Goal: Task Accomplishment & Management: Complete application form

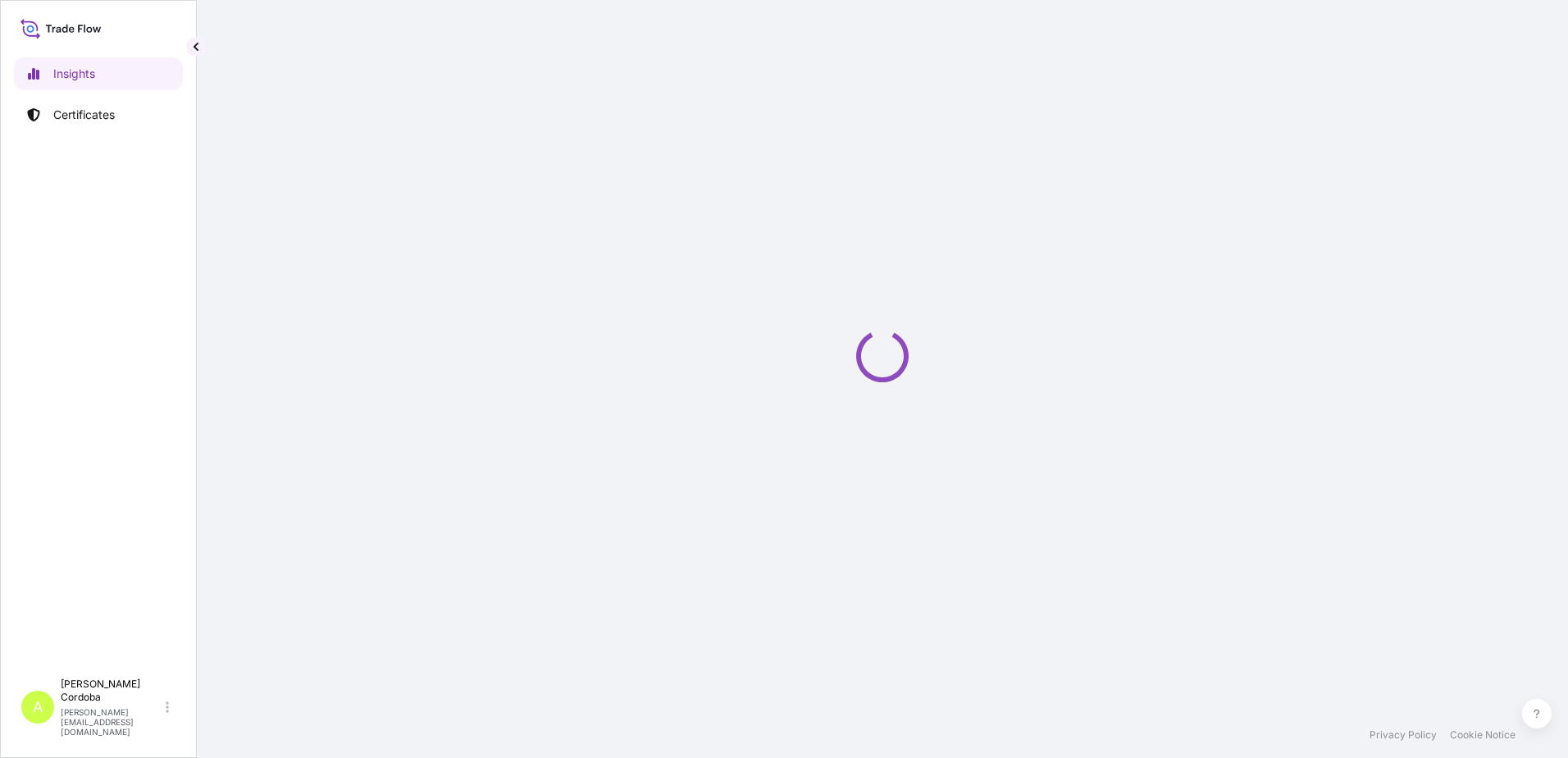
select select "2025"
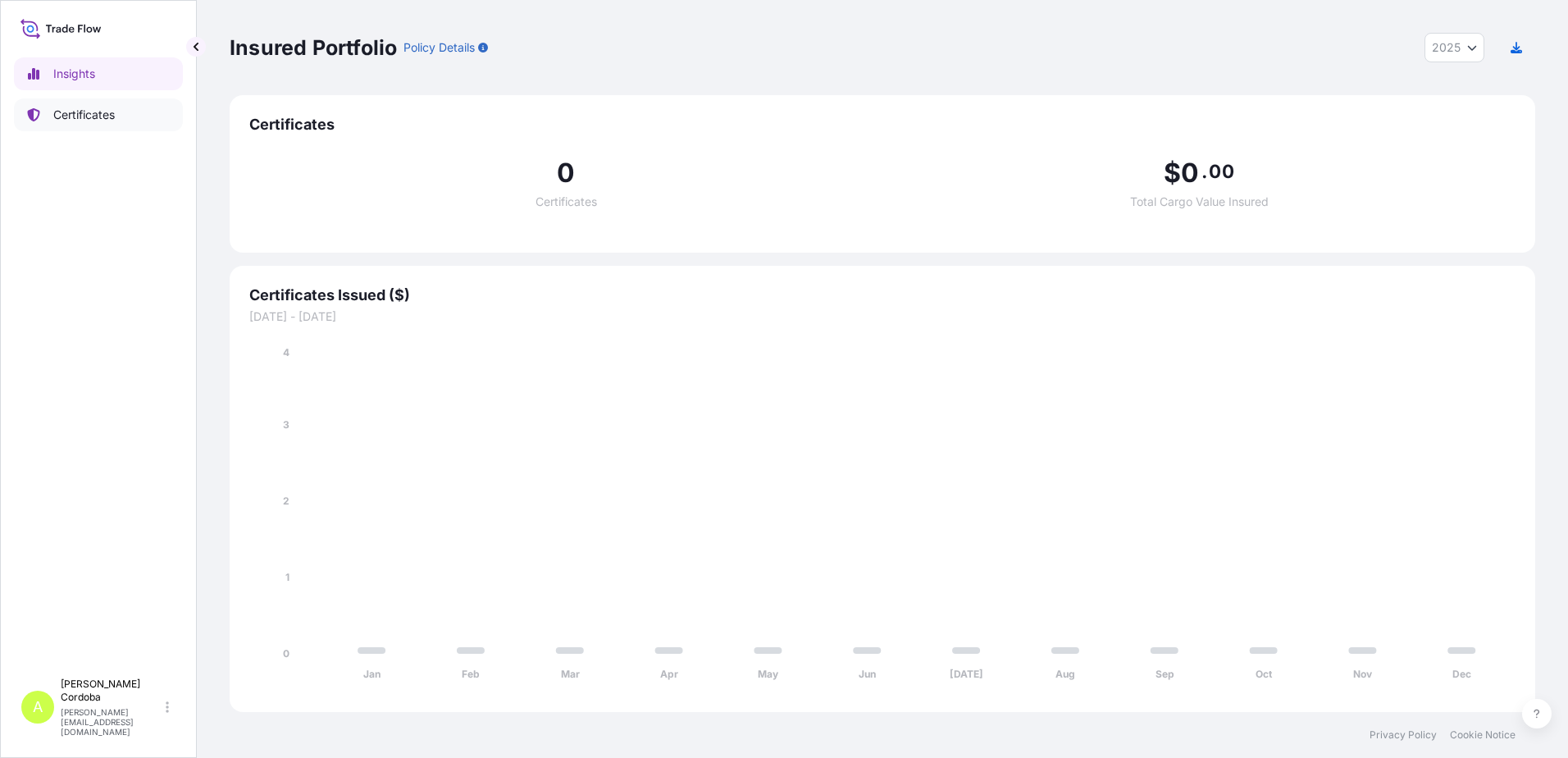
click at [80, 106] on link "Certificates" at bounding box center [98, 115] width 169 height 33
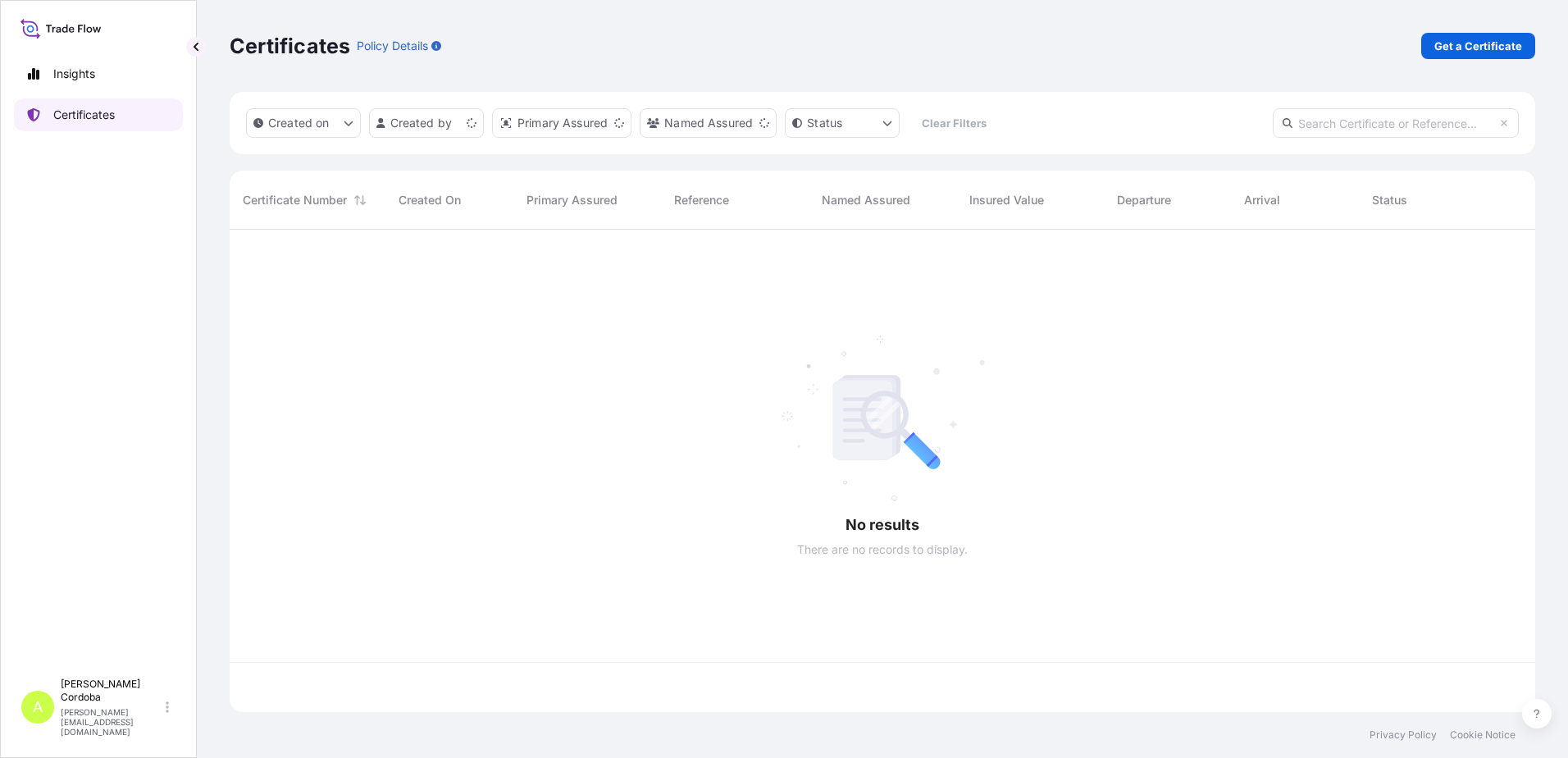
scroll to position [479, 1294]
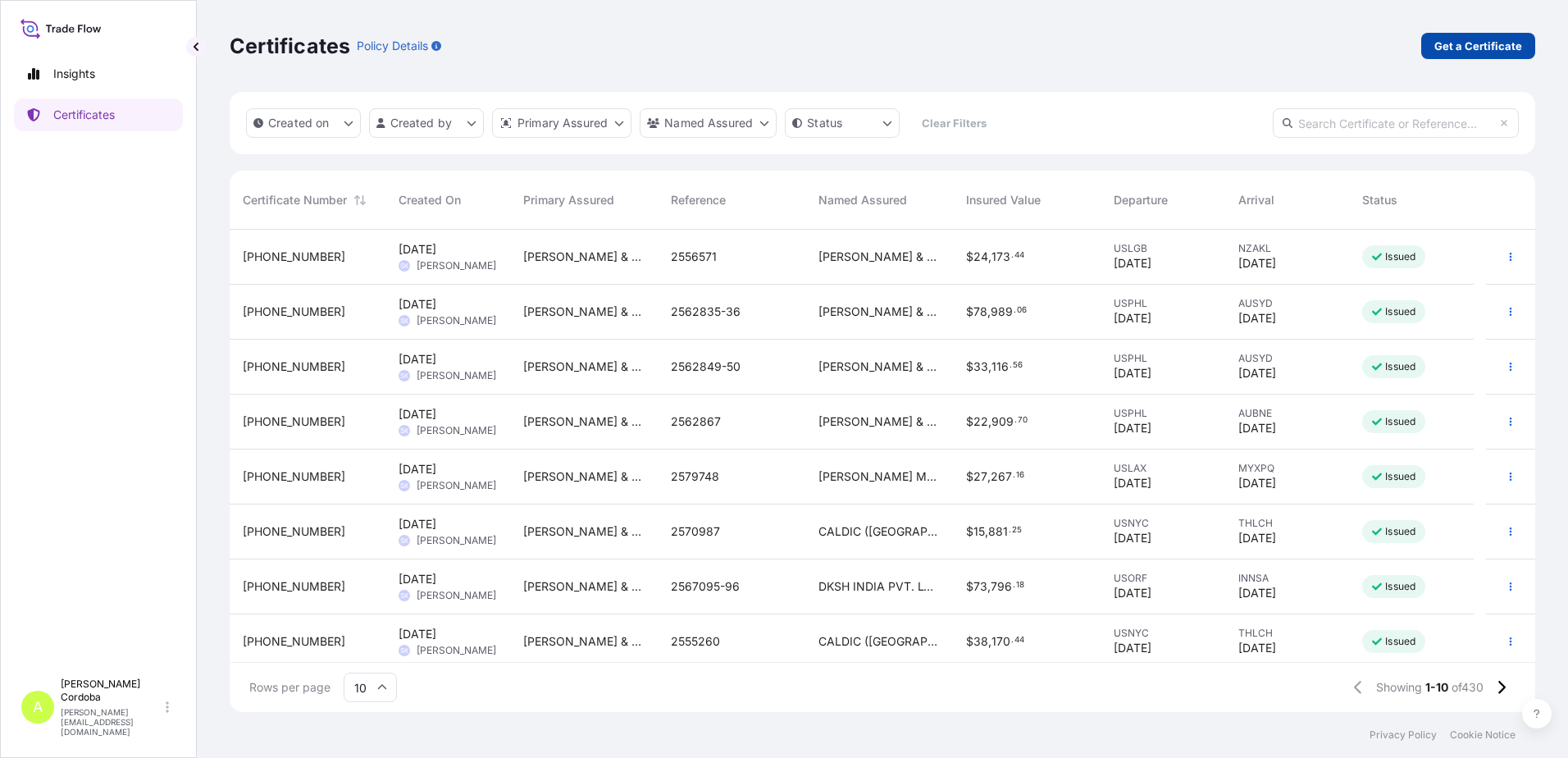
click at [1484, 47] on p "Get a Certificate" at bounding box center [1478, 46] width 88 height 16
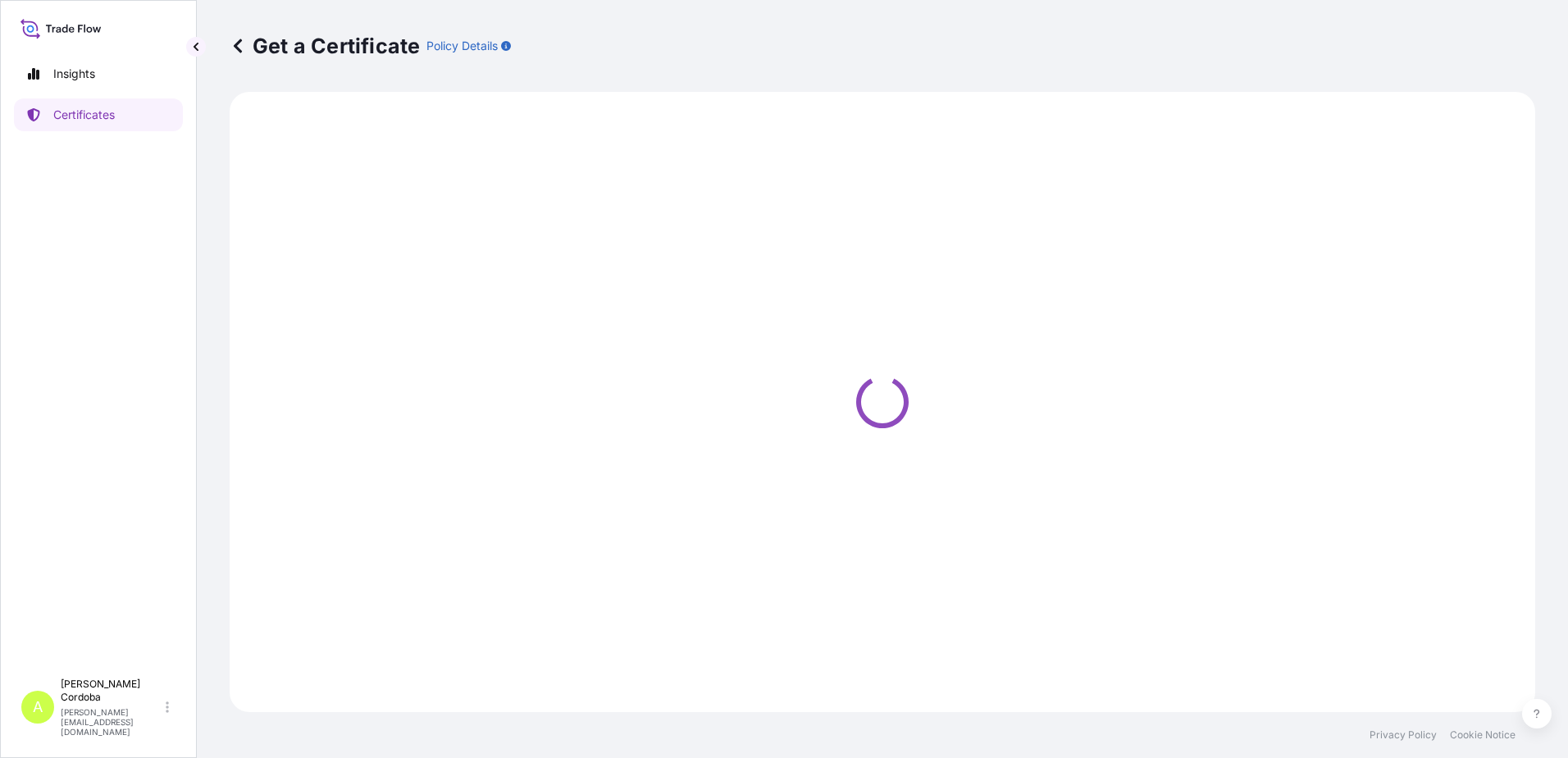
select select "Sea"
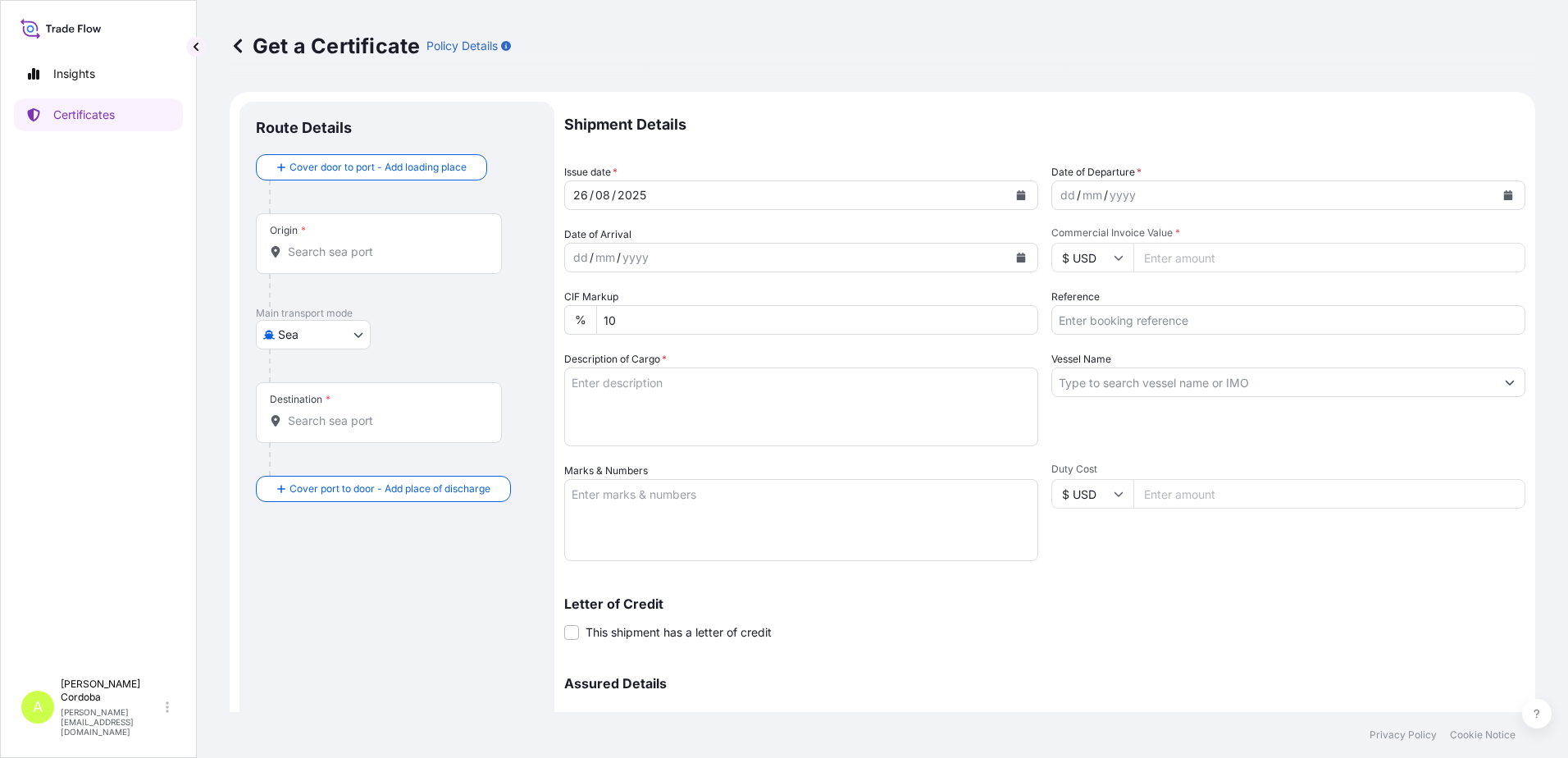
click at [1140, 310] on input "Reference" at bounding box center [1288, 321] width 474 height 30
paste input "2582633"
type input "2582633"
click at [1504, 192] on icon "Calendar" at bounding box center [1508, 196] width 9 height 10
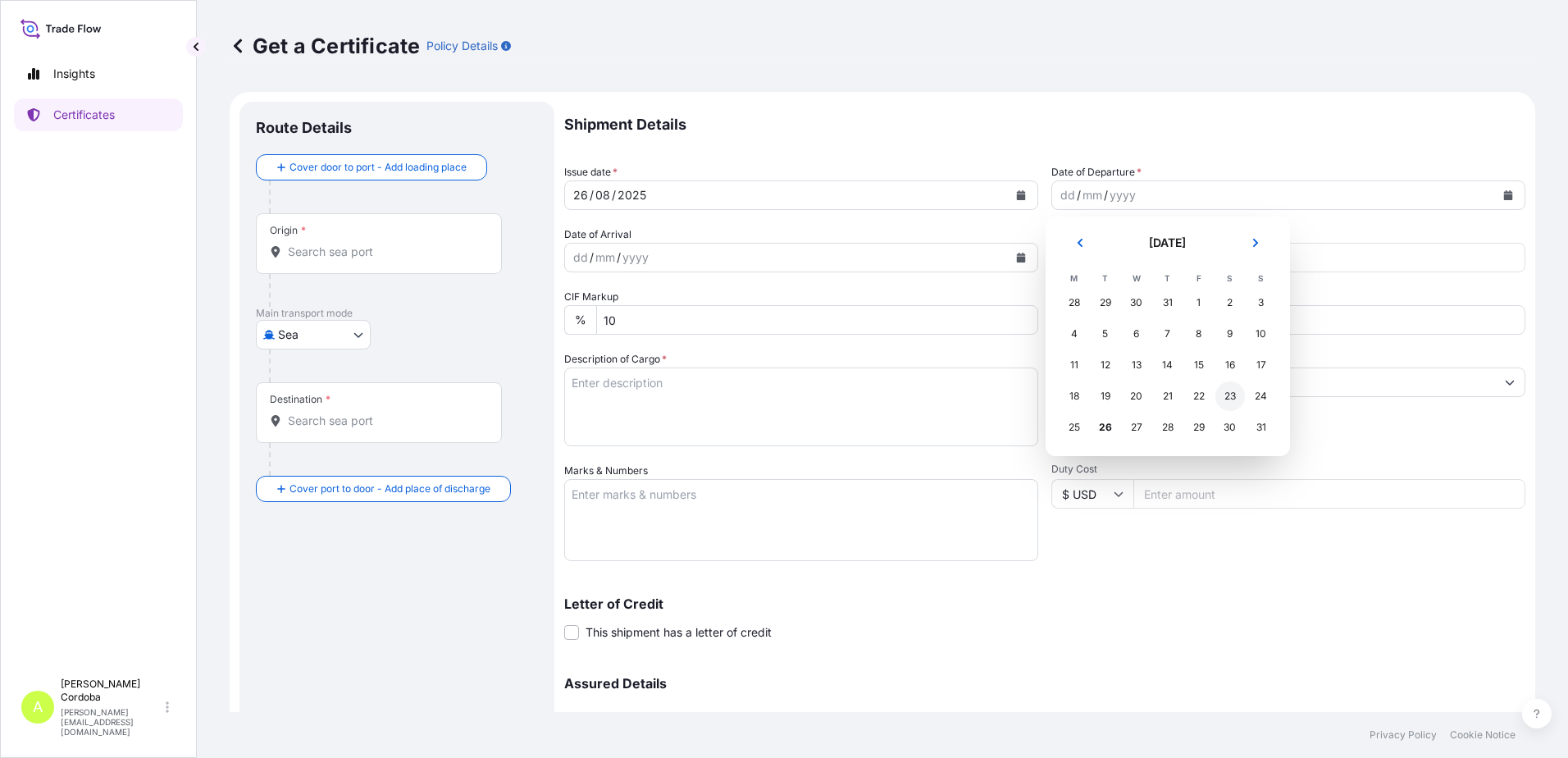
click at [1222, 392] on div "23" at bounding box center [1231, 396] width 30 height 30
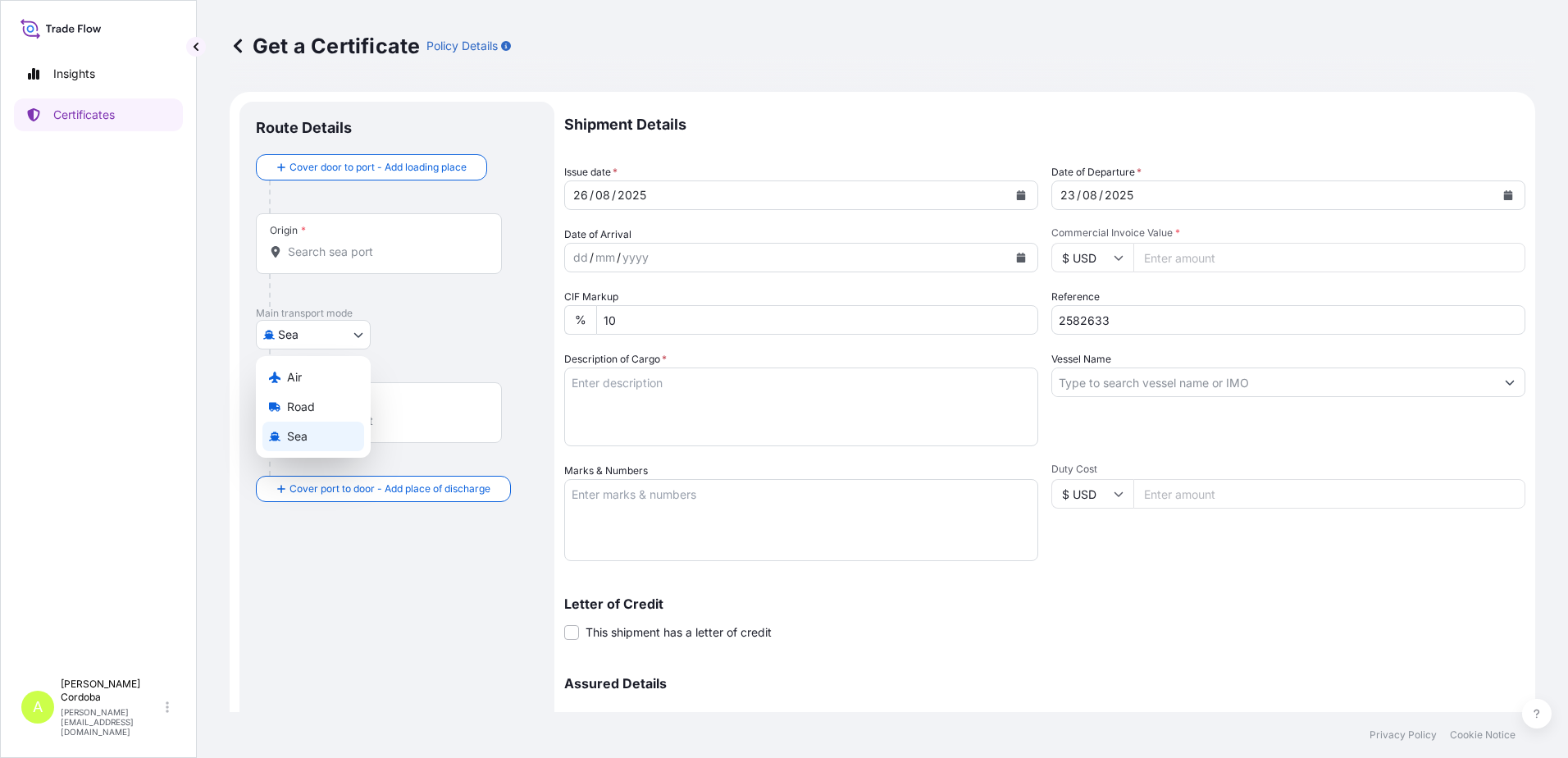
click at [338, 332] on body "Insights Certificates A [PERSON_NAME] [PERSON_NAME][EMAIL_ADDRESS][DOMAIN_NAME]…" at bounding box center [784, 379] width 1568 height 758
click at [319, 376] on div "Air" at bounding box center [313, 378] width 102 height 30
select select "Air"
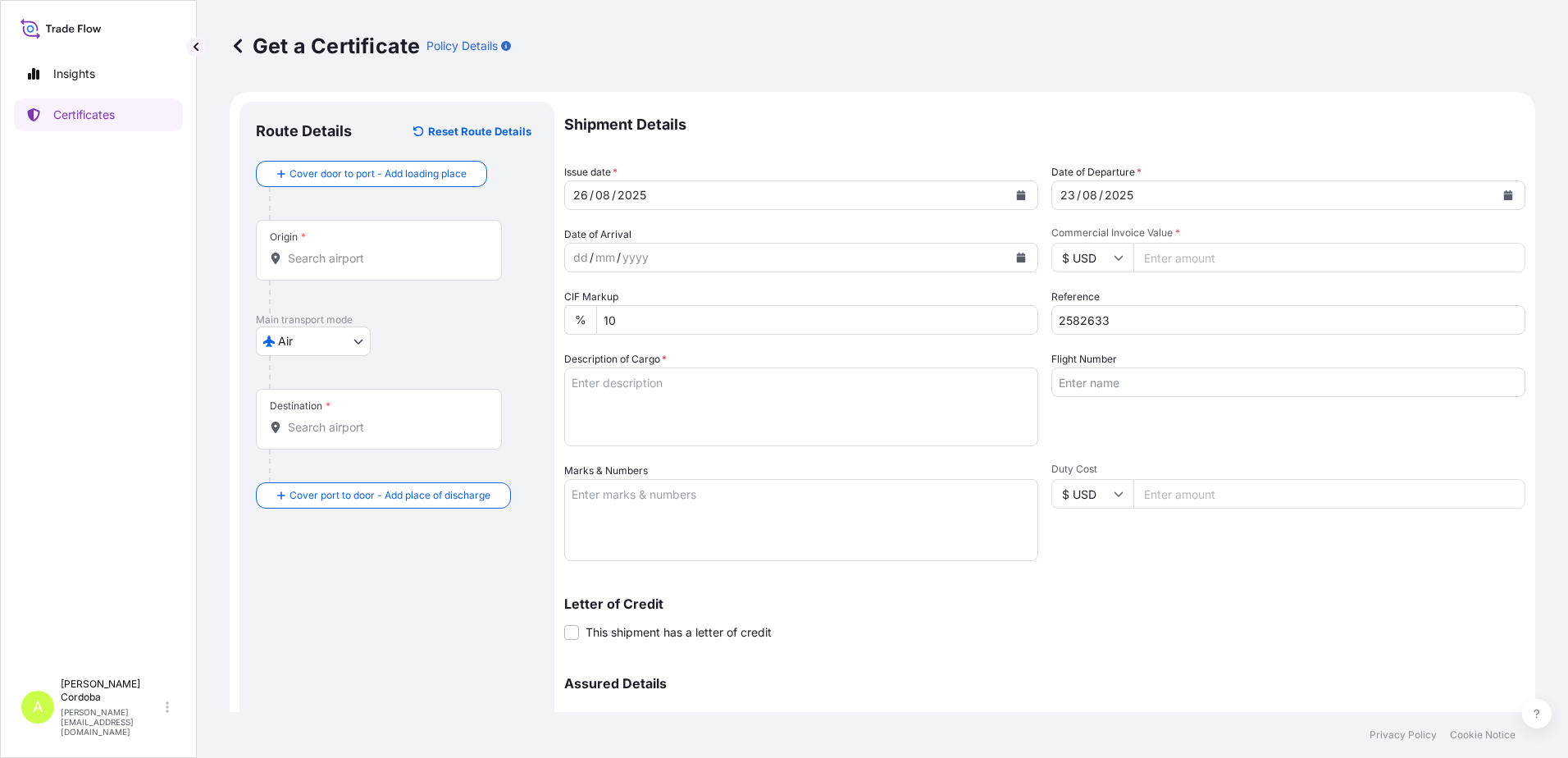
click at [1200, 249] on input "Commercial Invoice Value *" at bounding box center [1329, 258] width 392 height 30
paste input "110976.00"
type input "110976.00"
click at [375, 260] on input "Origin *" at bounding box center [384, 259] width 194 height 16
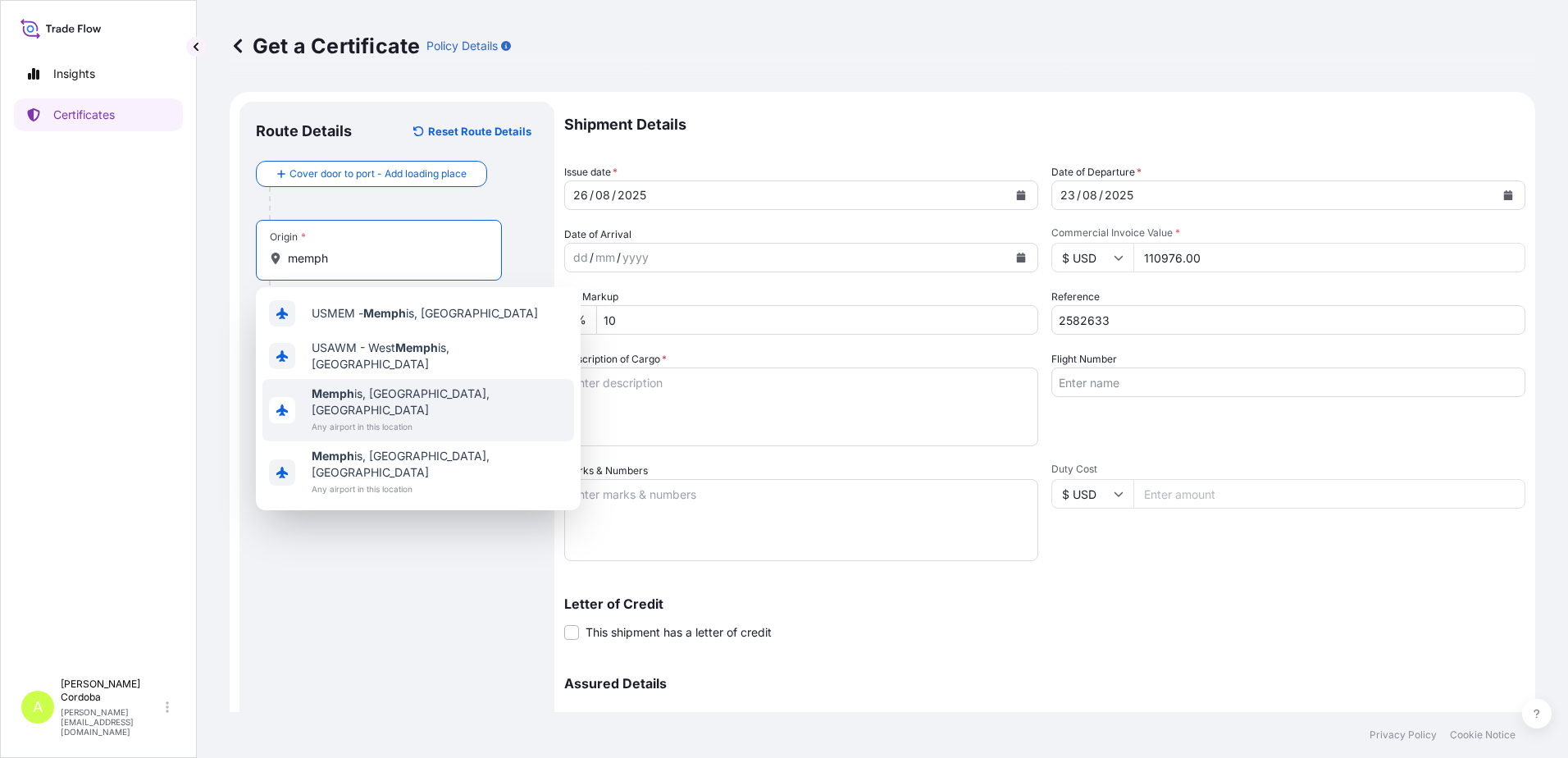
click at [427, 386] on div "Memph is, [GEOGRAPHIC_DATA], [GEOGRAPHIC_DATA] Any airport in this location" at bounding box center [418, 410] width 311 height 62
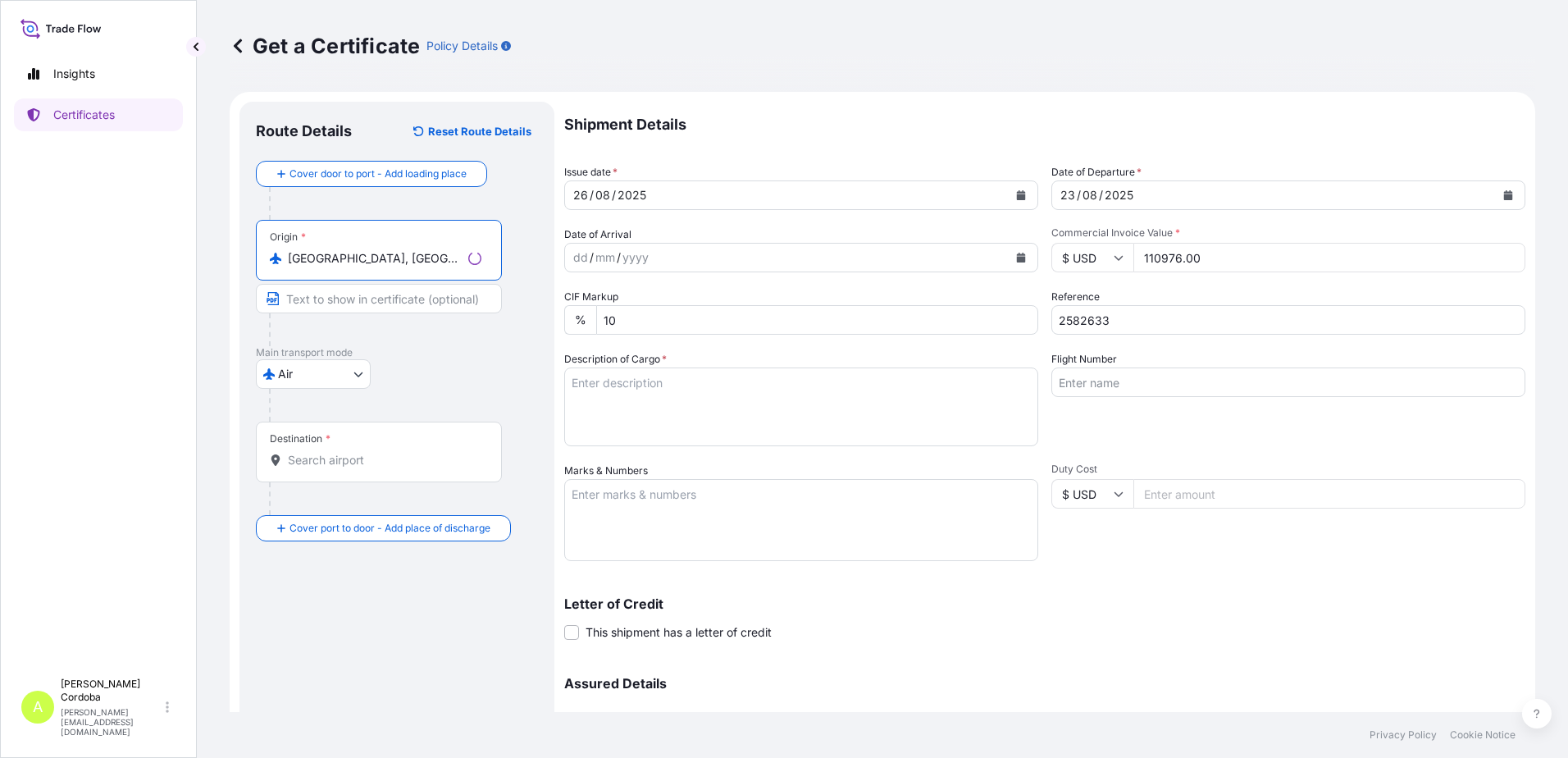
type input "[GEOGRAPHIC_DATA], [GEOGRAPHIC_DATA], [GEOGRAPHIC_DATA]"
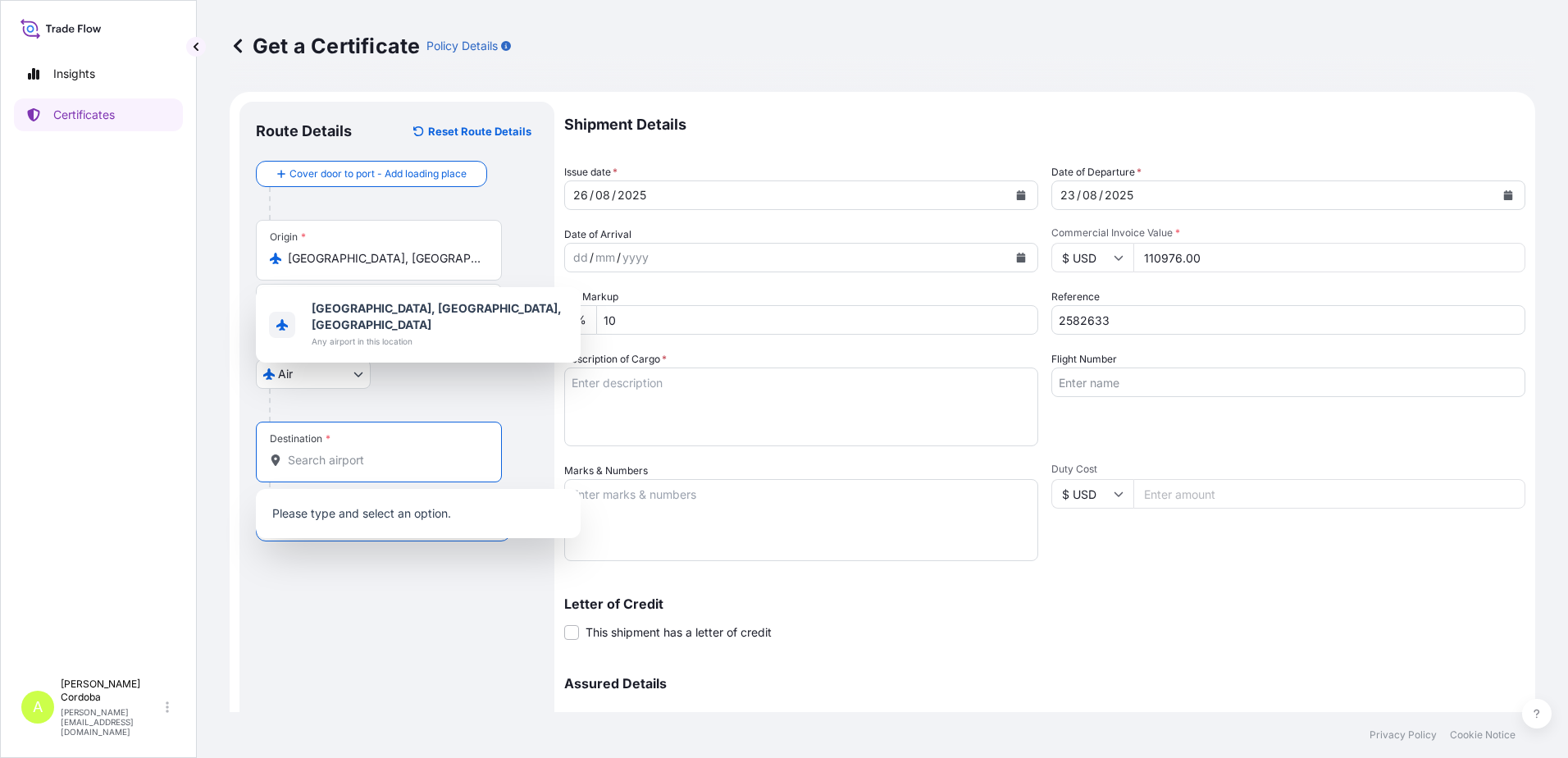
click at [351, 463] on input "Destination *" at bounding box center [384, 460] width 194 height 16
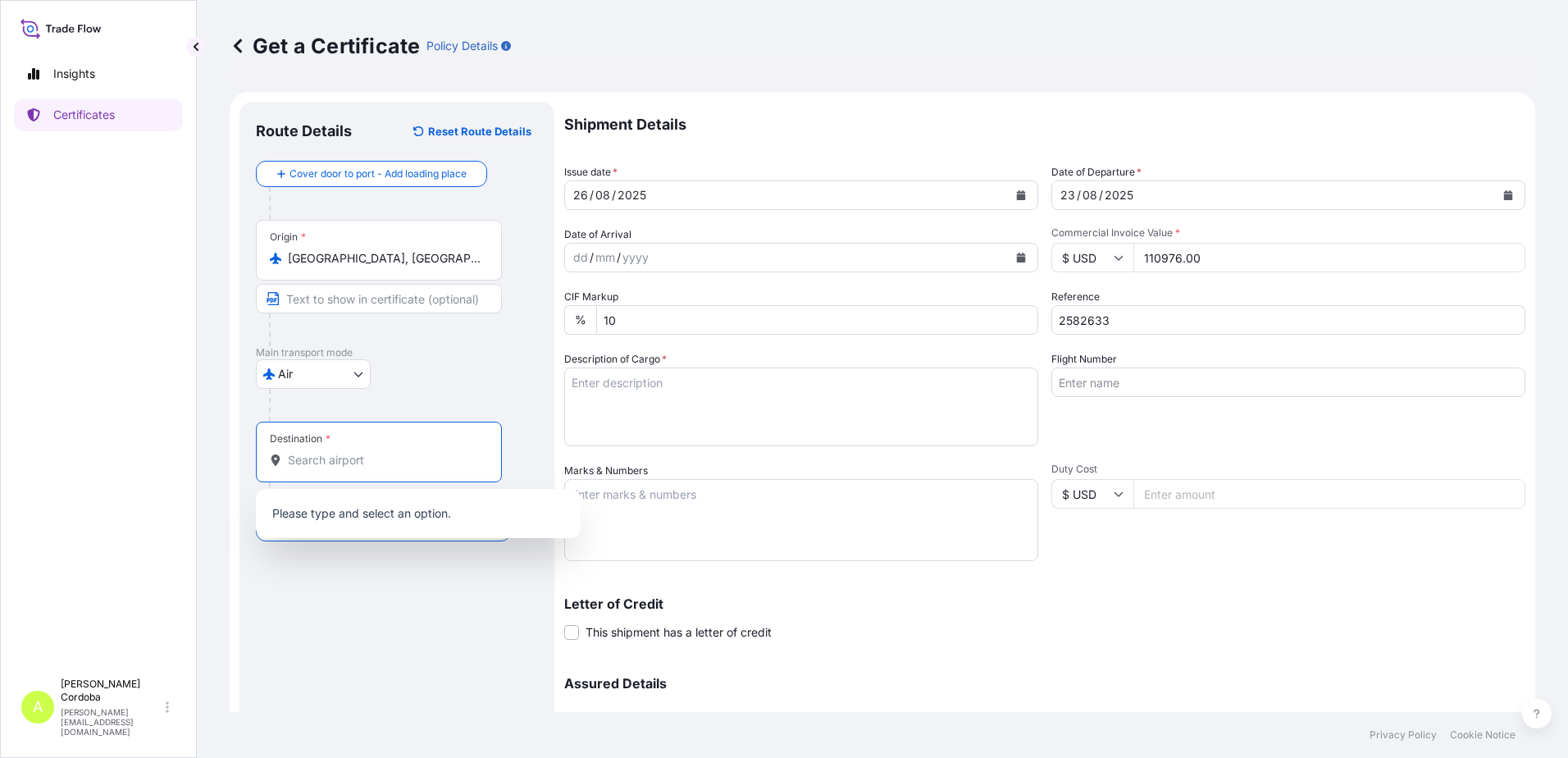
paste input "[GEOGRAPHIC_DATA]"
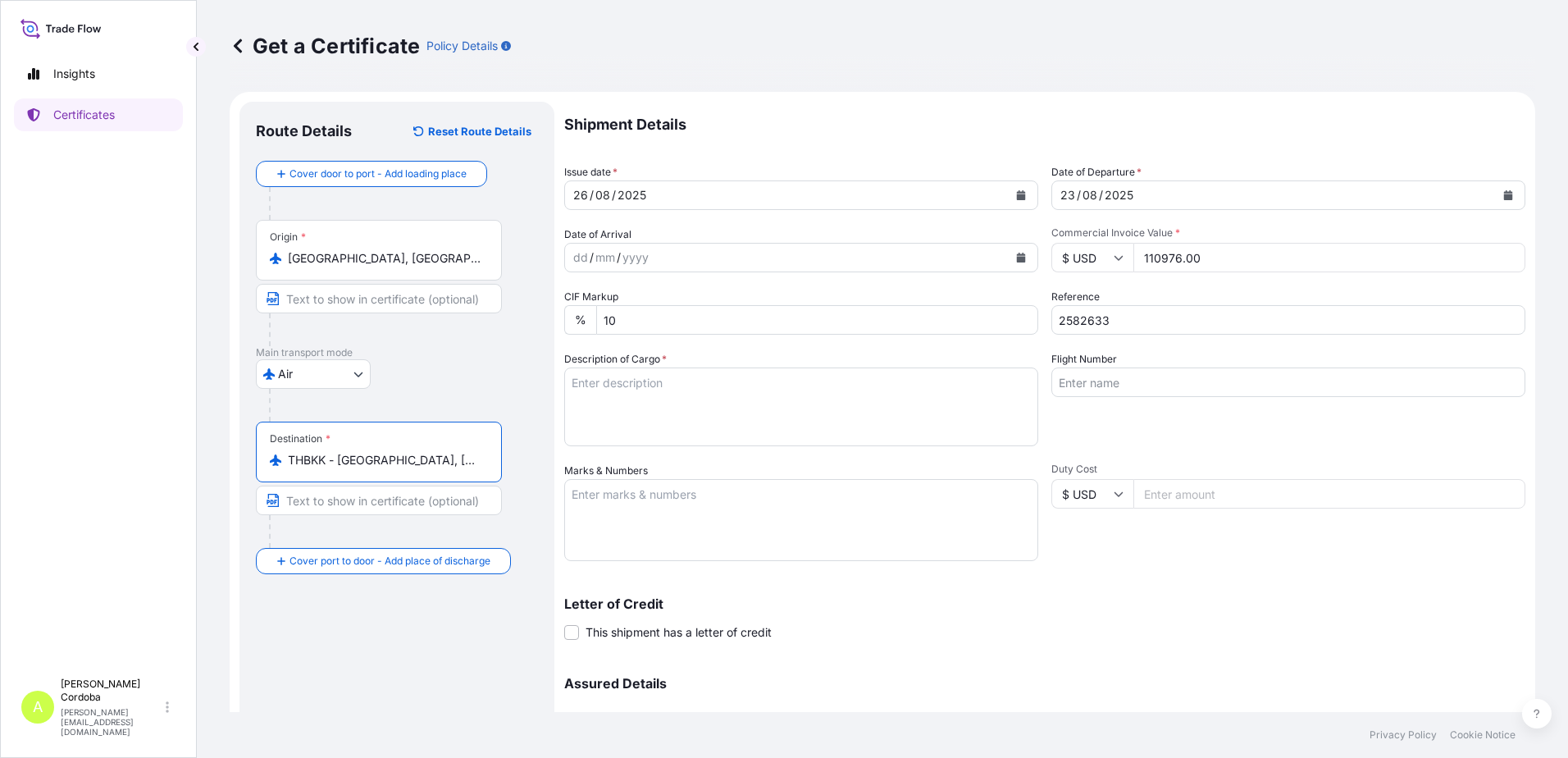
type input "THBKK - [GEOGRAPHIC_DATA], [GEOGRAPHIC_DATA]"
click at [680, 389] on textarea "Description of Cargo *" at bounding box center [800, 406] width 474 height 79
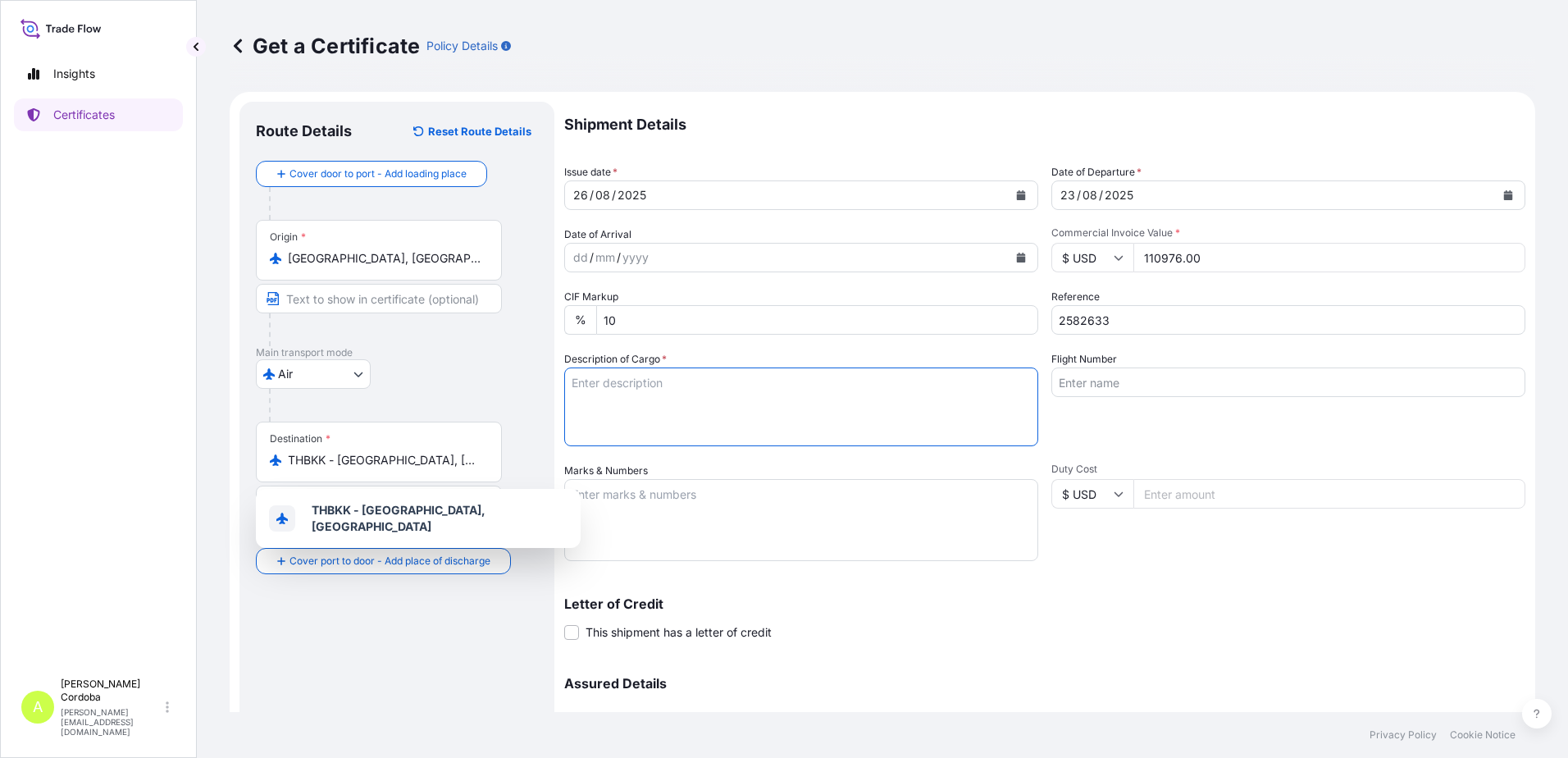
paste textarea "1,088.00 SPLENDA® SUCRALOSE MICRONIZED B1K-272"
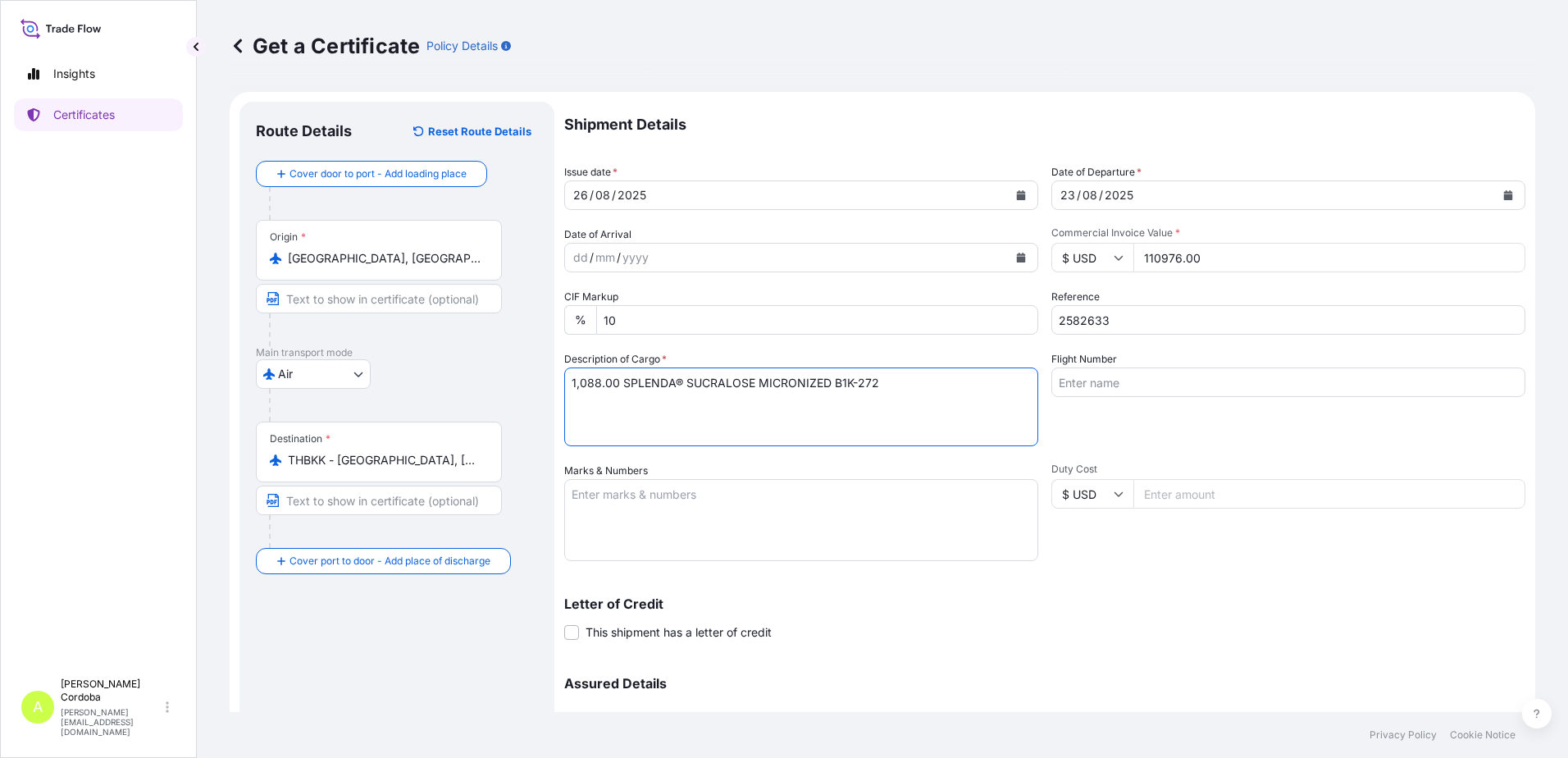
click at [618, 381] on textarea "1,088.00 SPLENDA® SUCRALOSE MICRONIZED B1K-272" at bounding box center [800, 406] width 474 height 79
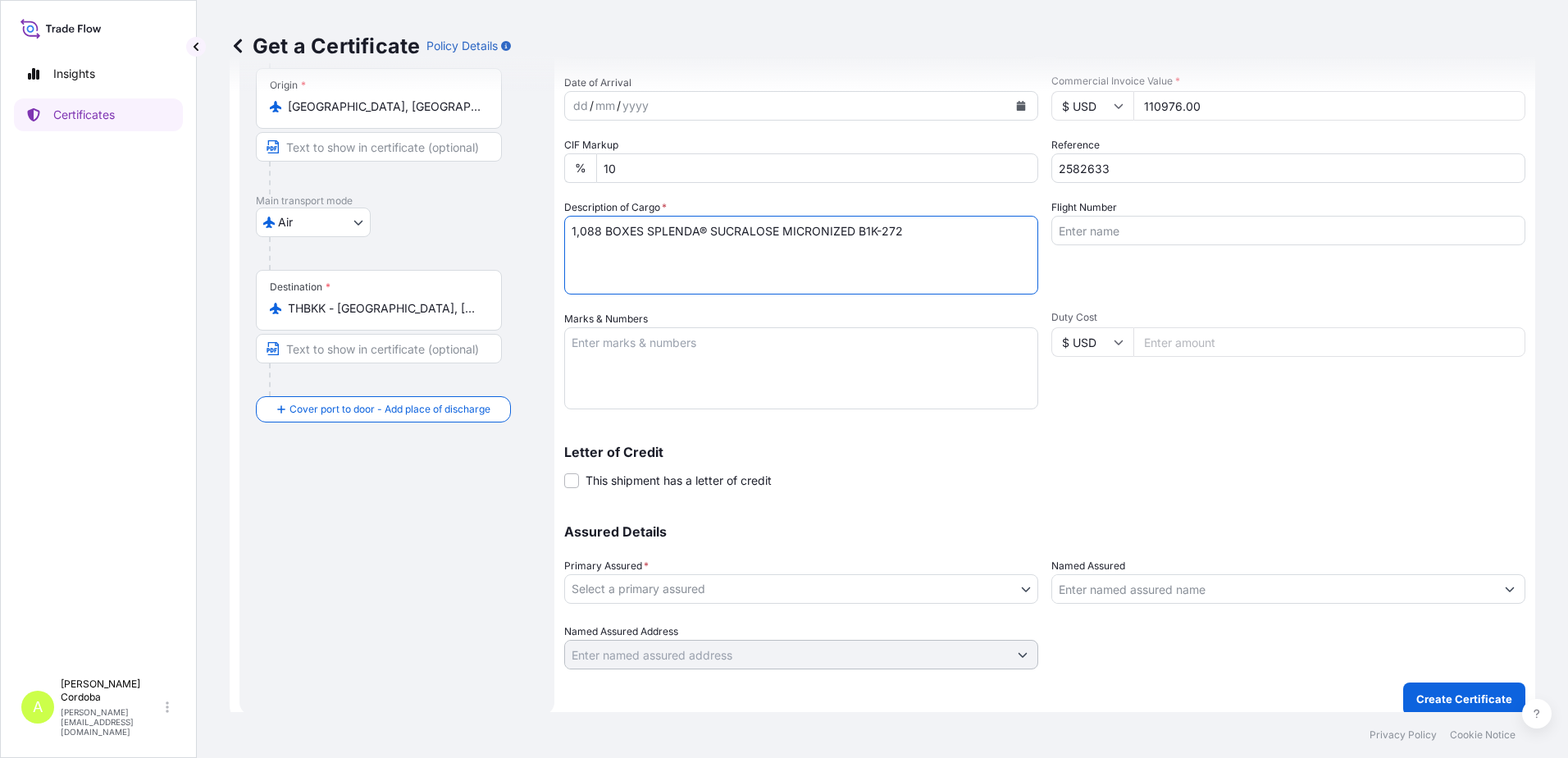
scroll to position [165, 0]
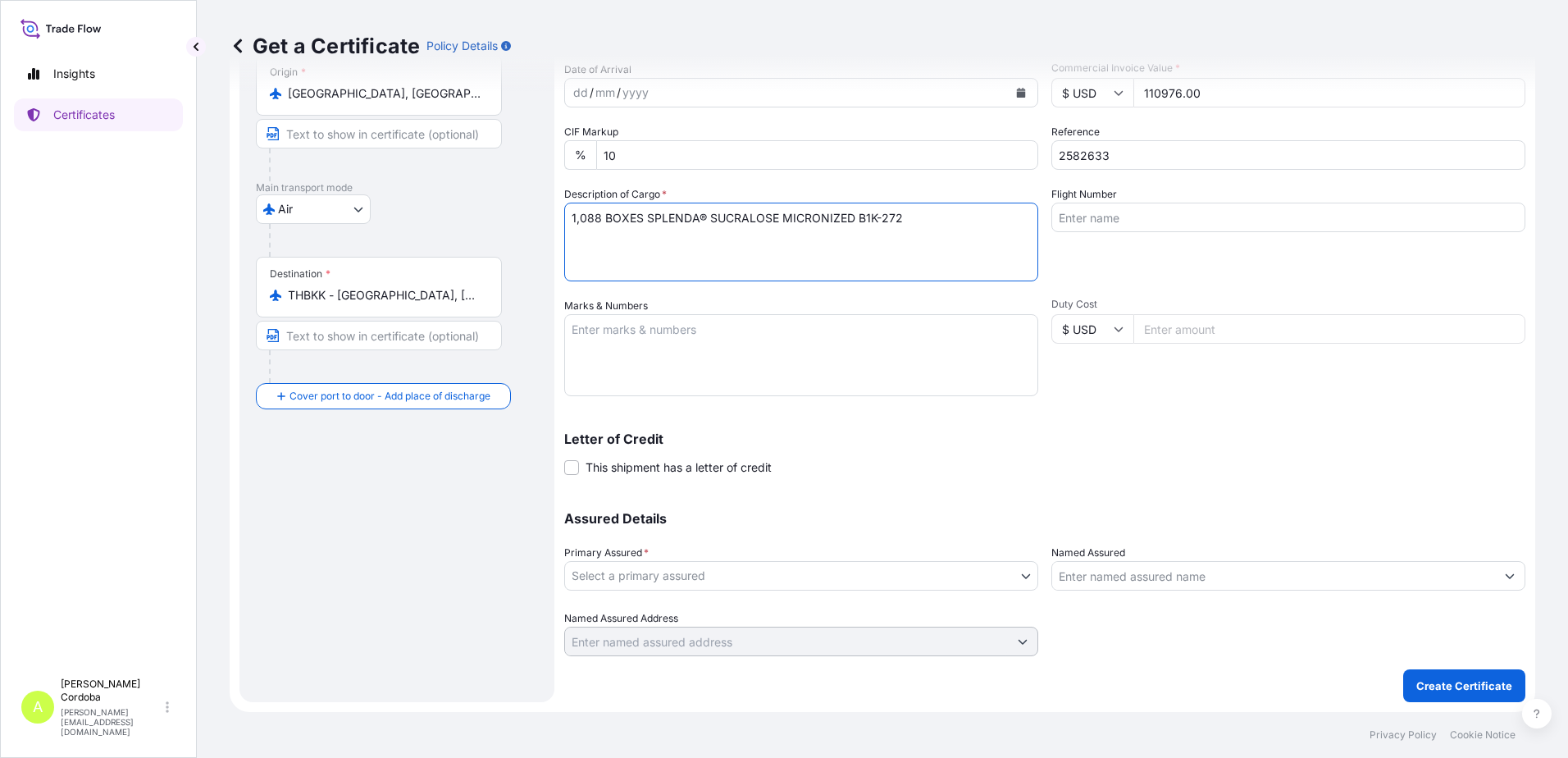
type textarea "1,088 BOXES SPLENDA® SUCRALOSE MICRONIZED B1K-272"
click at [646, 575] on body "Insights Certificates A [PERSON_NAME] [PERSON_NAME][EMAIL_ADDRESS][DOMAIN_NAME]…" at bounding box center [784, 379] width 1568 height 758
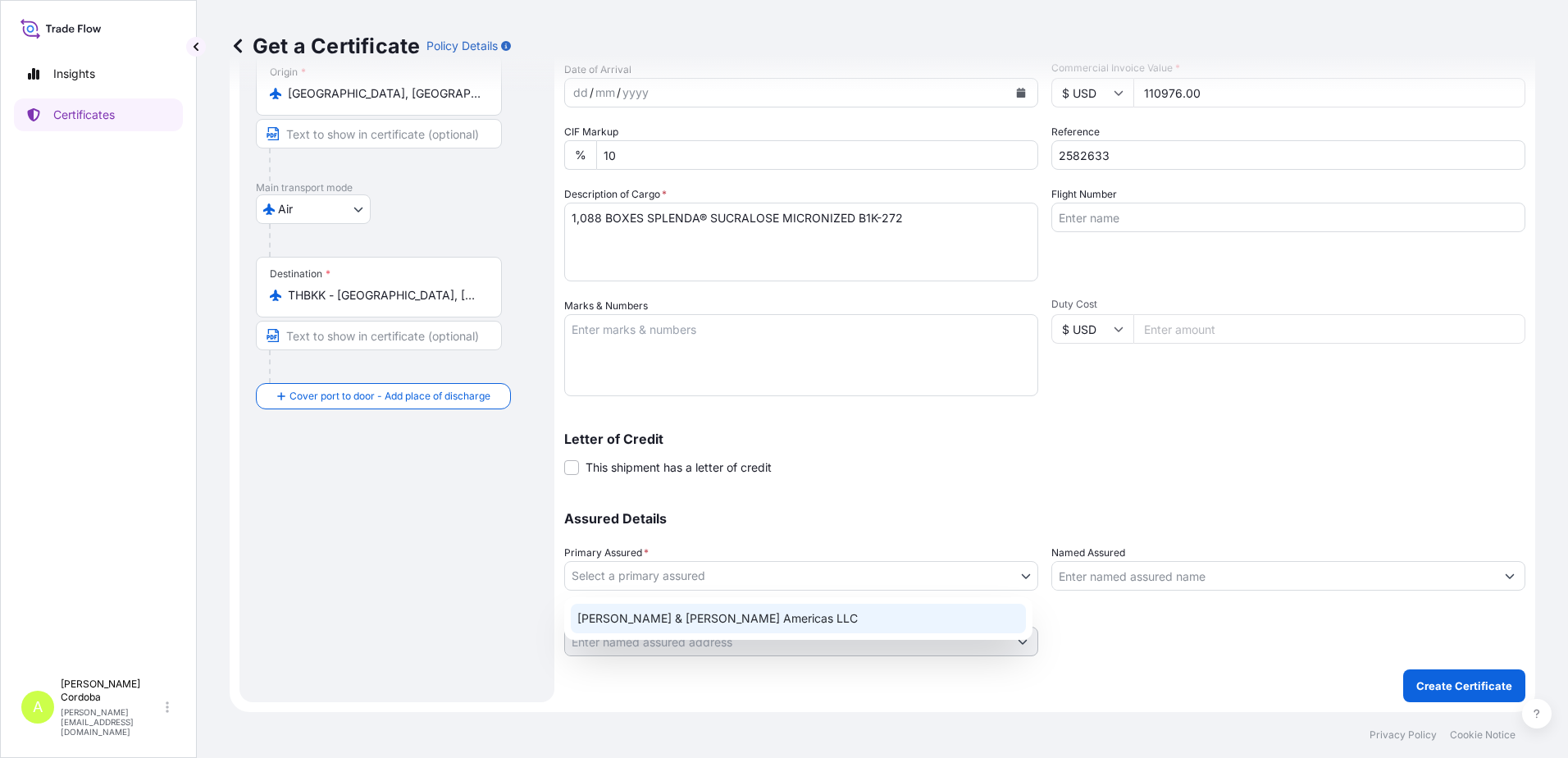
click at [654, 614] on div "[PERSON_NAME] & [PERSON_NAME] Americas LLC" at bounding box center [798, 619] width 455 height 30
select select "31658"
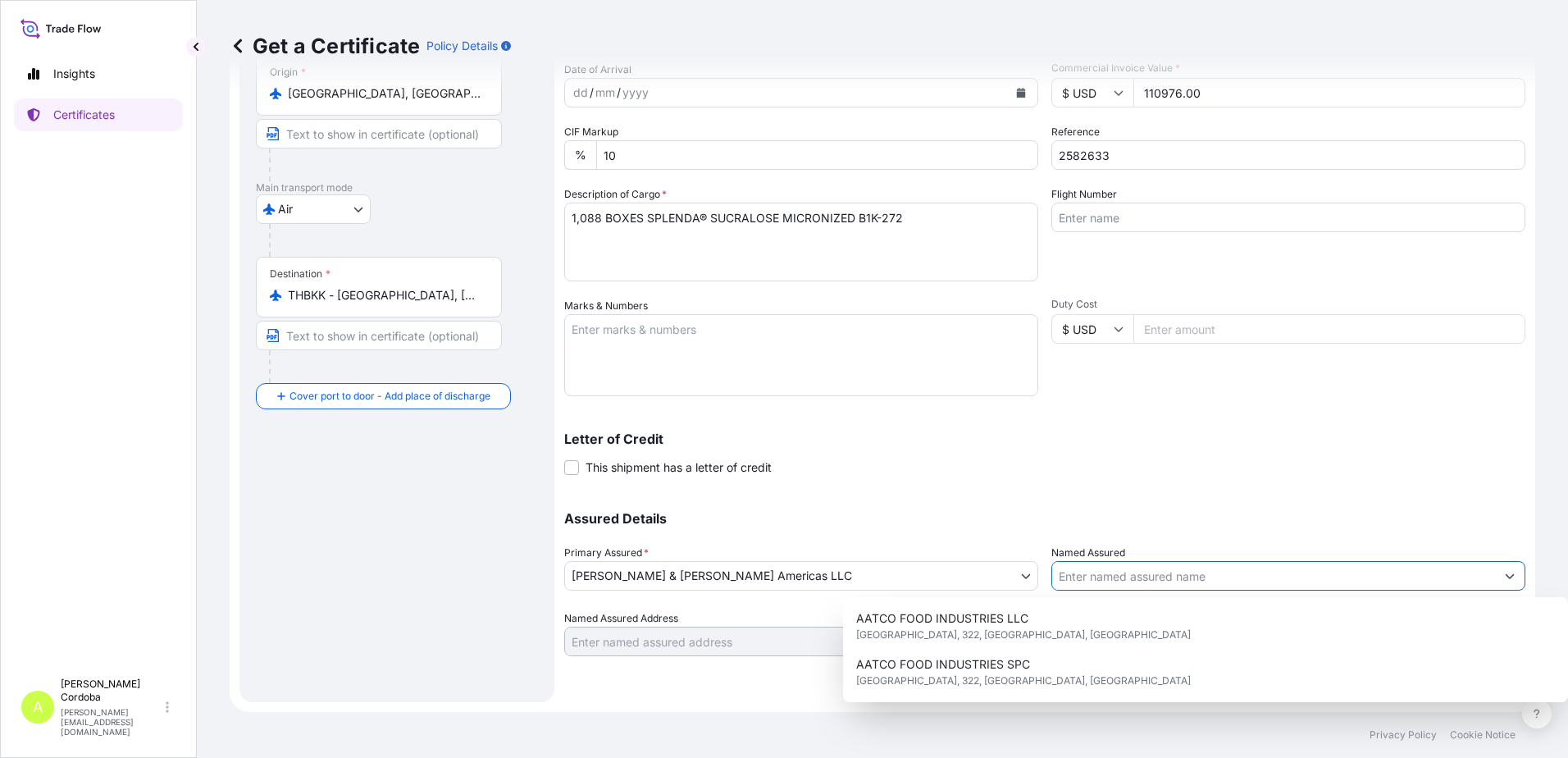
click at [1161, 579] on input "Named Assured" at bounding box center [1274, 576] width 443 height 30
paste input "CALDIC ([GEOGRAPHIC_DATA]), LLC."
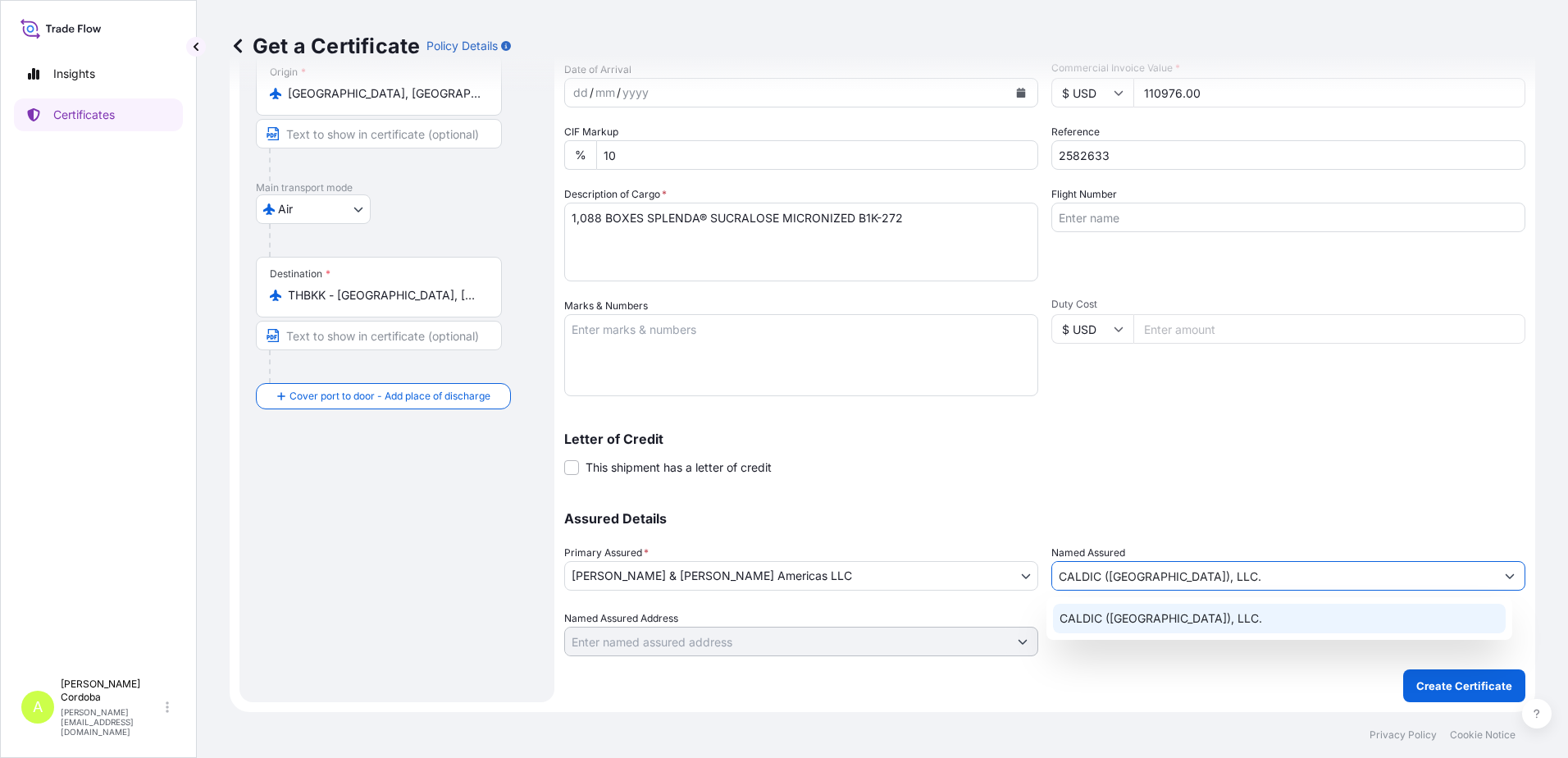
click at [1157, 622] on span "CALDIC ([GEOGRAPHIC_DATA]), LLC." at bounding box center [1161, 618] width 203 height 16
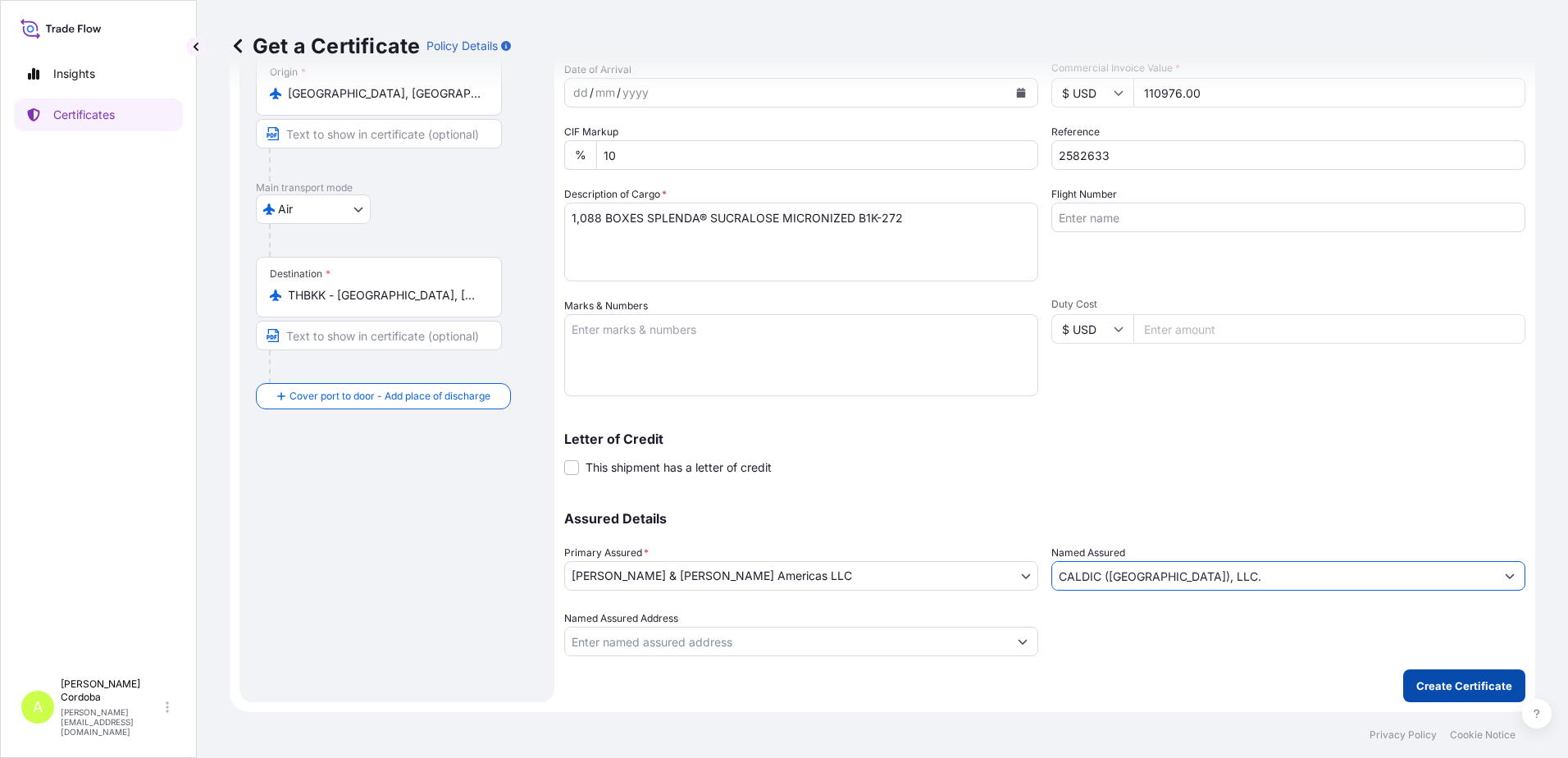
type input "CALDIC ([GEOGRAPHIC_DATA]), LLC."
click at [1430, 682] on p "Create Certificate" at bounding box center [1464, 686] width 96 height 16
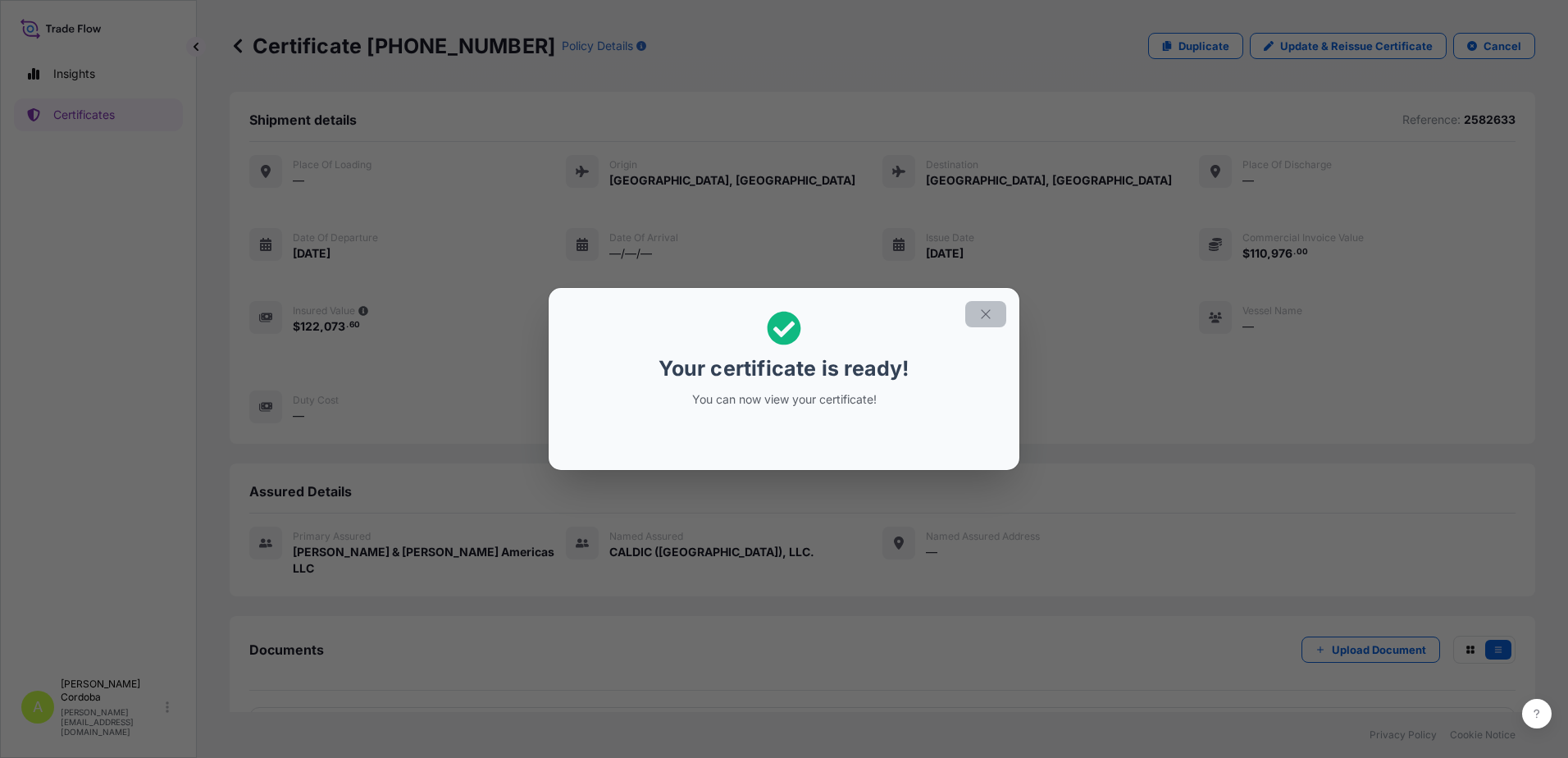
click at [981, 323] on button "button" at bounding box center [985, 315] width 41 height 26
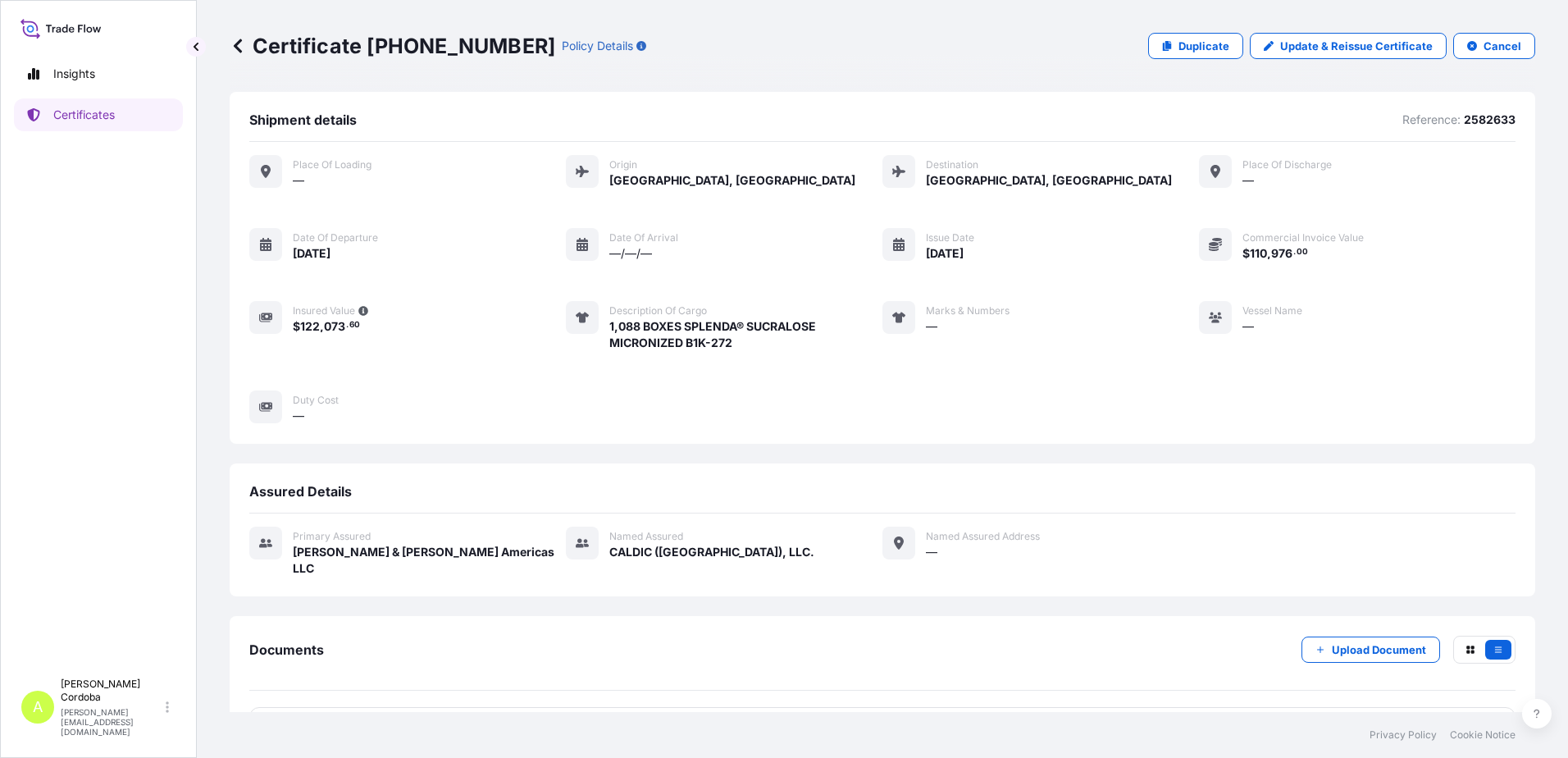
scroll to position [41, 0]
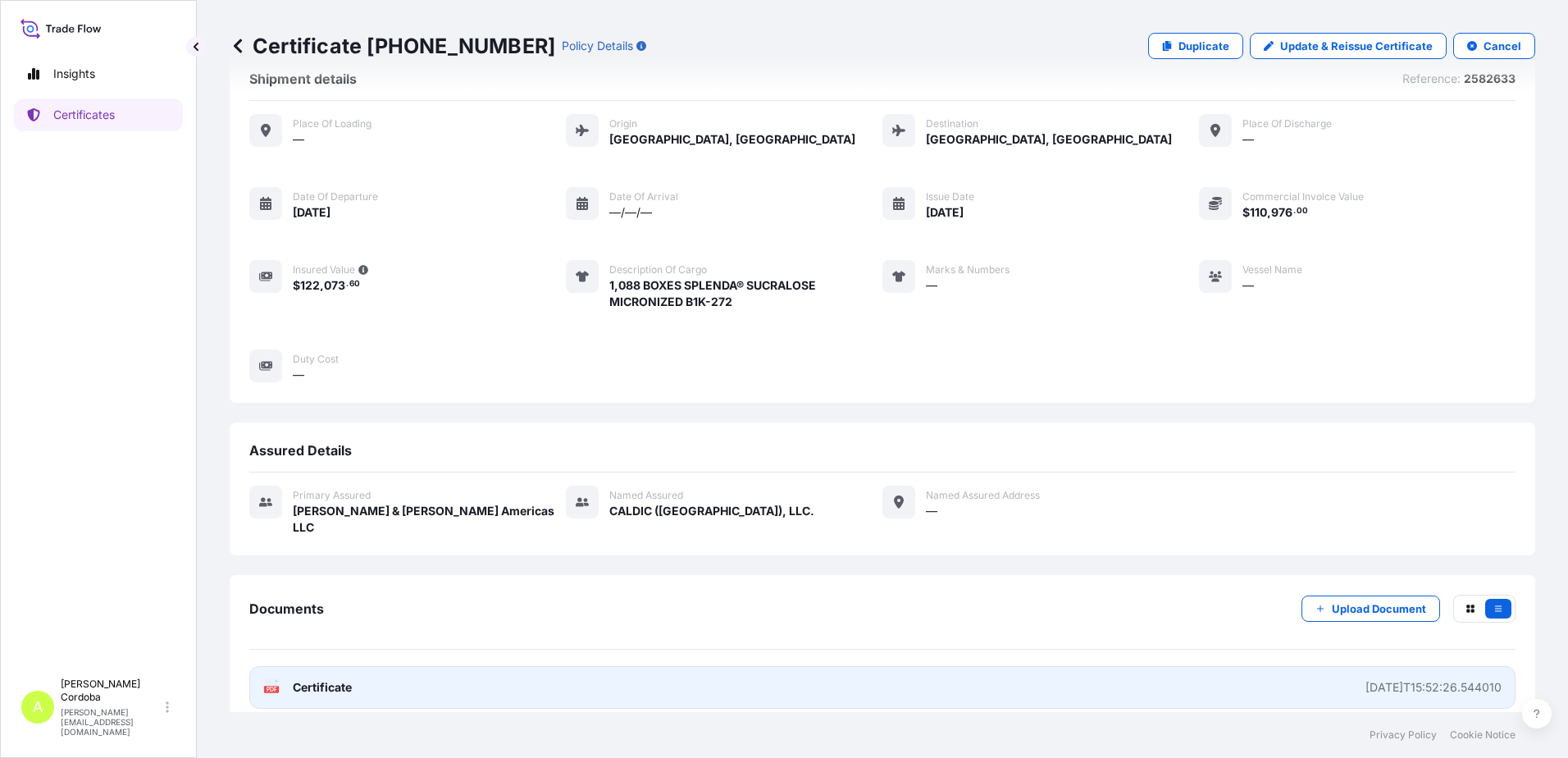
click at [1365, 679] on div "[DATE]T15:52:26.544010" at bounding box center [1433, 687] width 136 height 16
